Goal: Check status

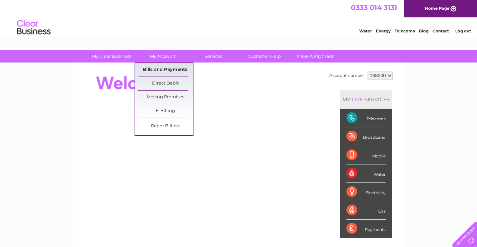
click at [157, 67] on link "Bills and Payments" at bounding box center [164, 69] width 55 height 13
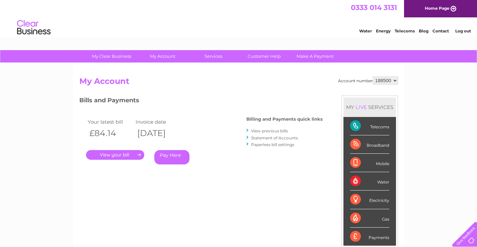
click at [275, 136] on link "Statement of Accounts" at bounding box center [274, 137] width 47 height 5
click at [264, 139] on link "Statement of Accounts" at bounding box center [274, 137] width 47 height 5
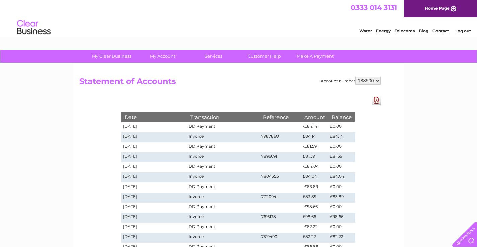
click at [323, 91] on div "Account number 188500 Statement of Accounts Download Pdf Date Transaction Refer…" at bounding box center [238, 201] width 331 height 277
